Goal: Task Accomplishment & Management: Manage account settings

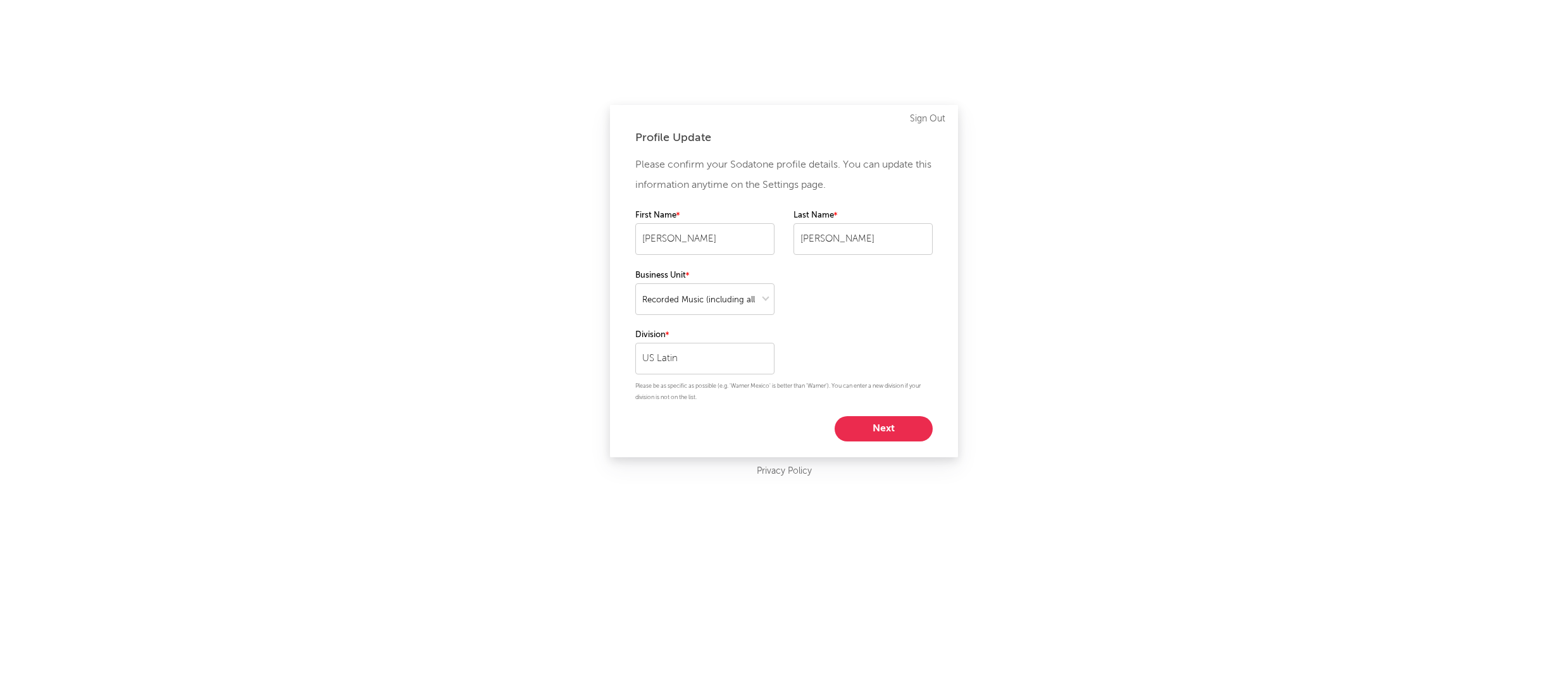
select select "recorded_music"
click at [876, 432] on button "Next" at bounding box center [883, 429] width 98 height 25
select select "manager"
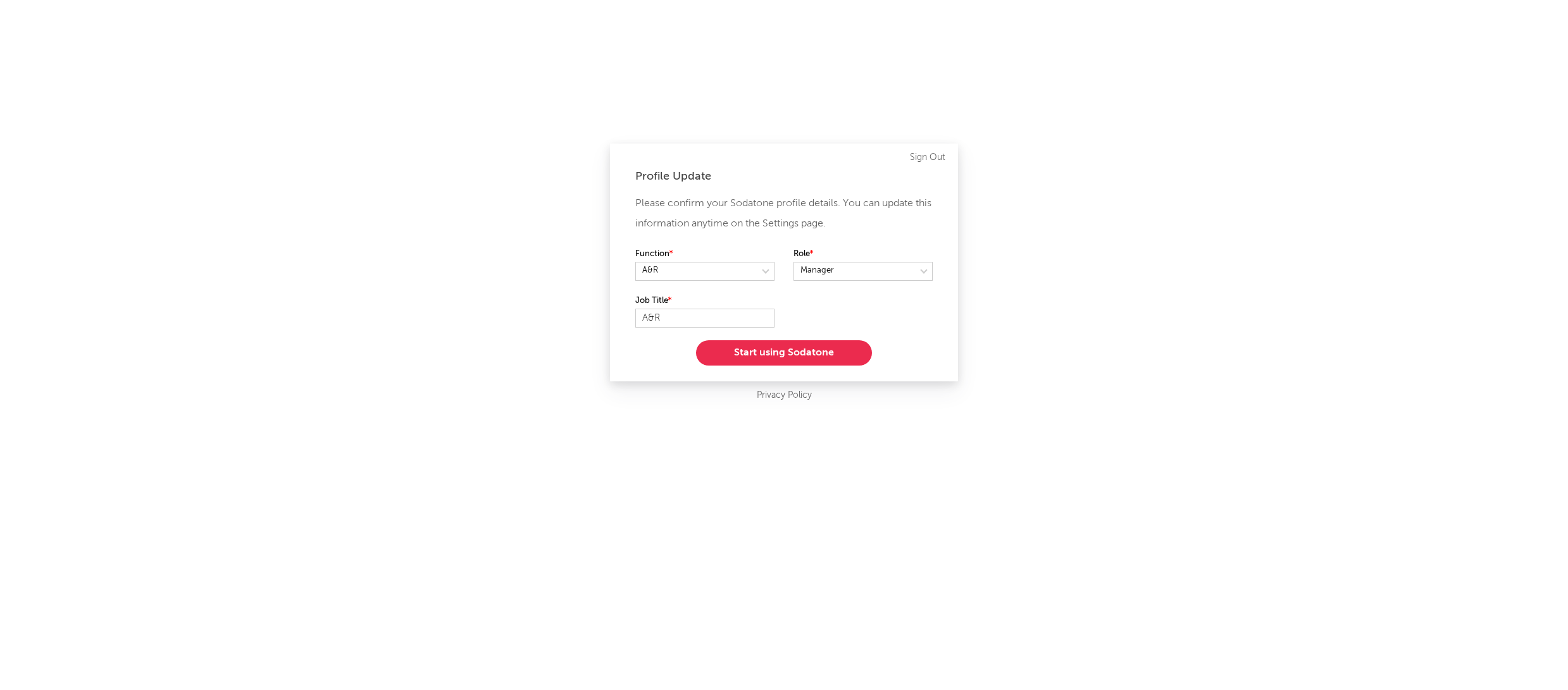
click at [776, 355] on button "Start using Sodatone" at bounding box center [784, 353] width 176 height 25
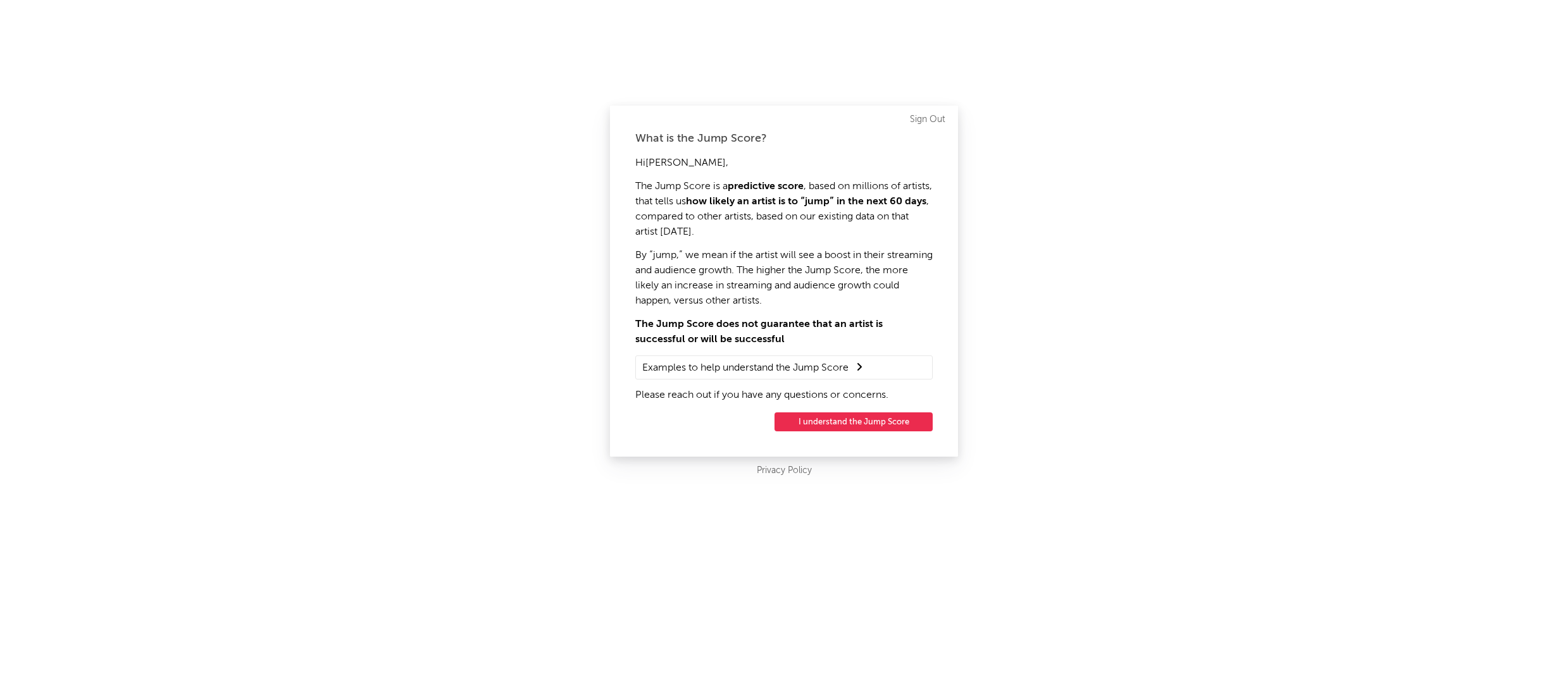
click at [853, 417] on button "I understand the Jump Score" at bounding box center [853, 422] width 158 height 19
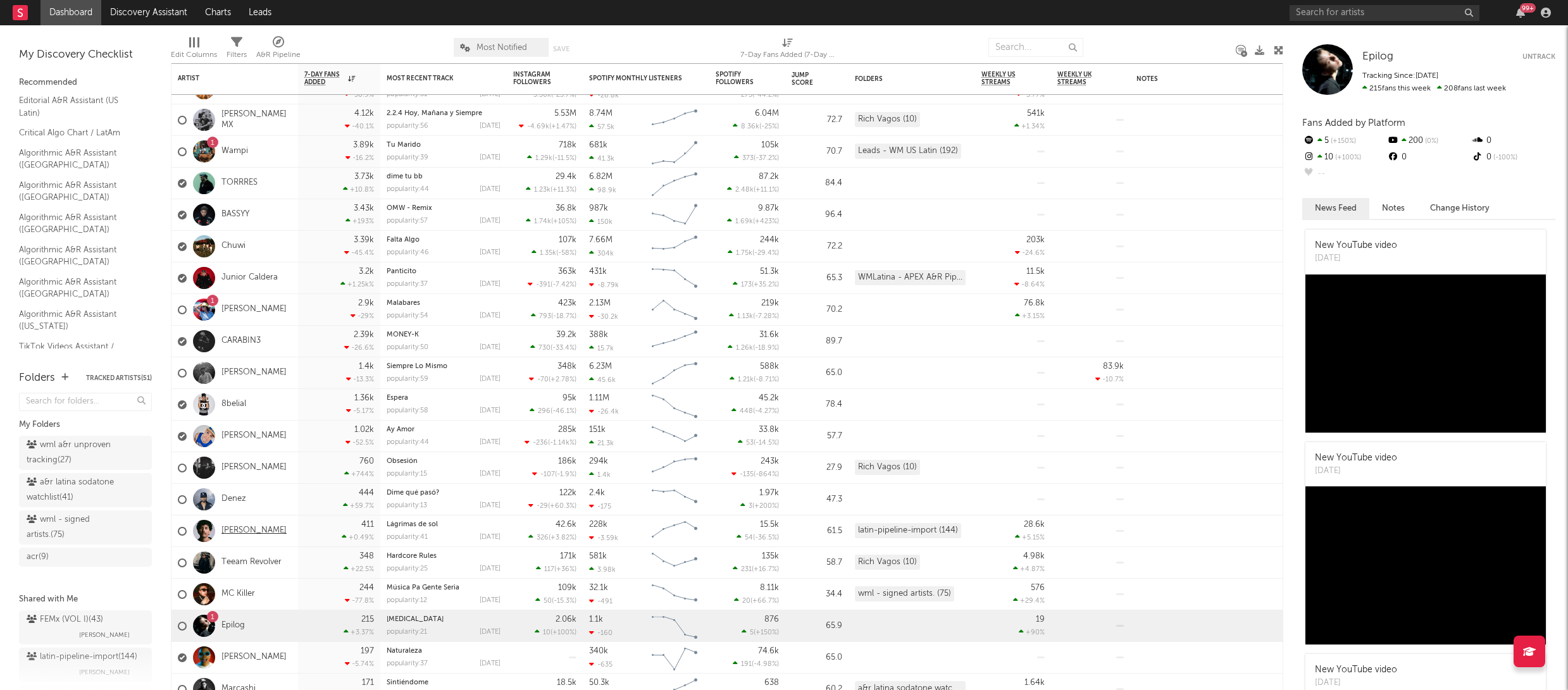
click at [251, 527] on link "[PERSON_NAME]" at bounding box center [254, 531] width 65 height 11
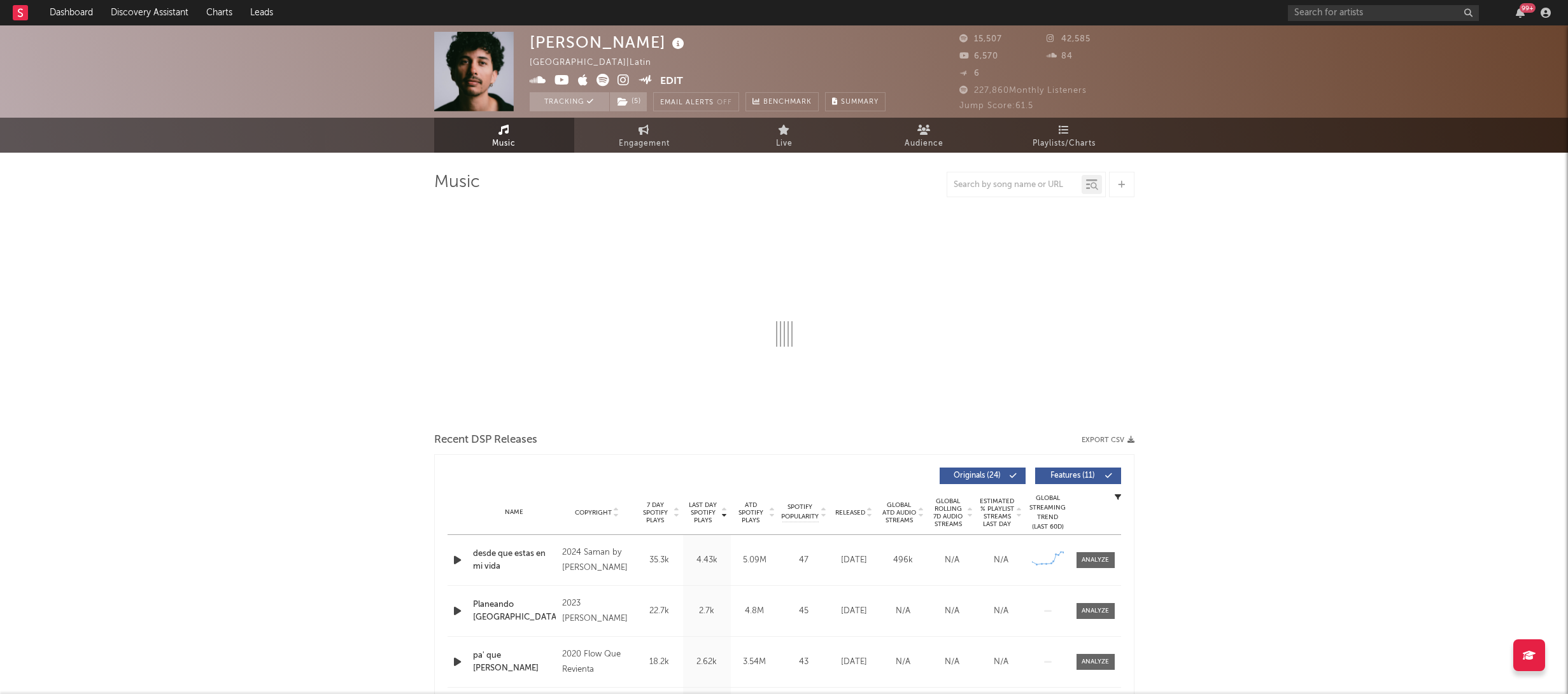
select select "6m"
